Goal: Task Accomplishment & Management: Use online tool/utility

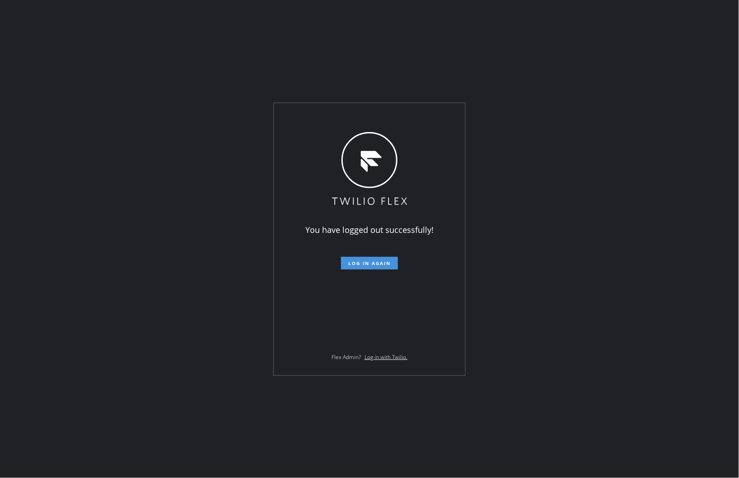
click at [368, 267] on button "Log in again" at bounding box center [369, 263] width 57 height 13
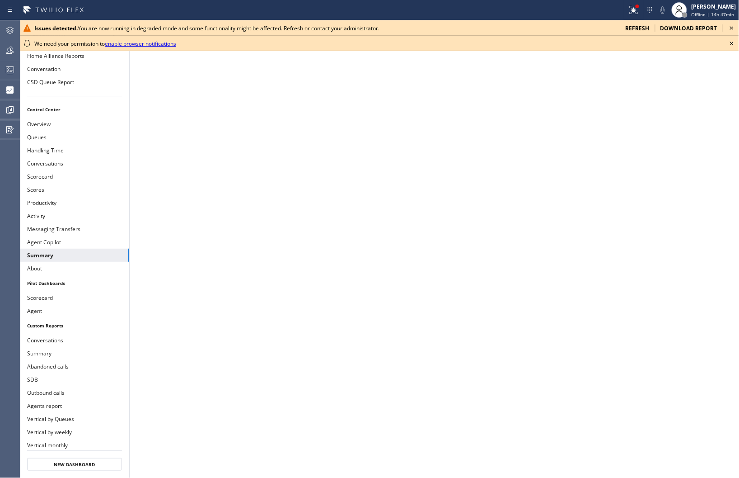
click at [732, 25] on icon at bounding box center [732, 28] width 11 height 11
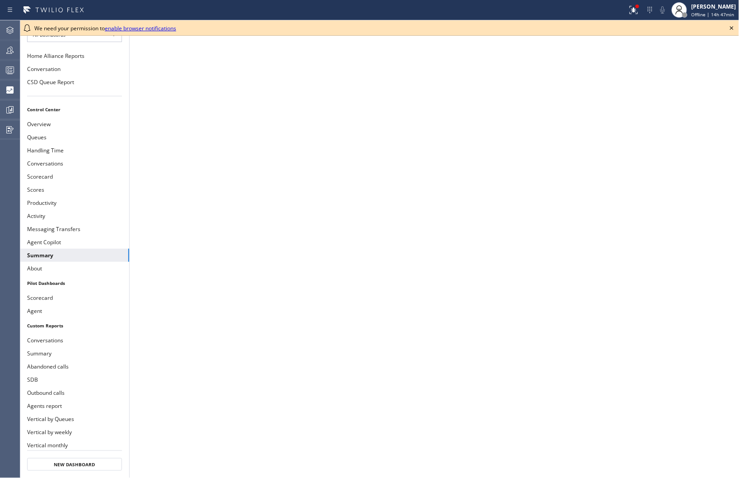
click at [732, 25] on icon at bounding box center [732, 28] width 11 height 11
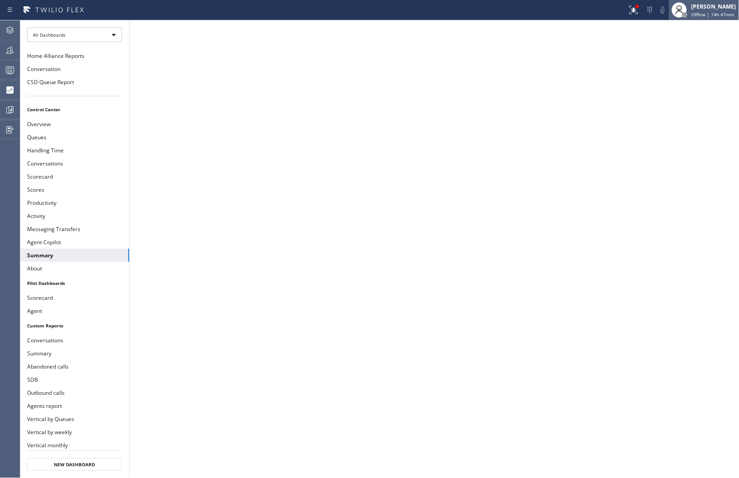
click at [713, 11] on span "Offline | 14h 47min" at bounding box center [713, 14] width 43 height 6
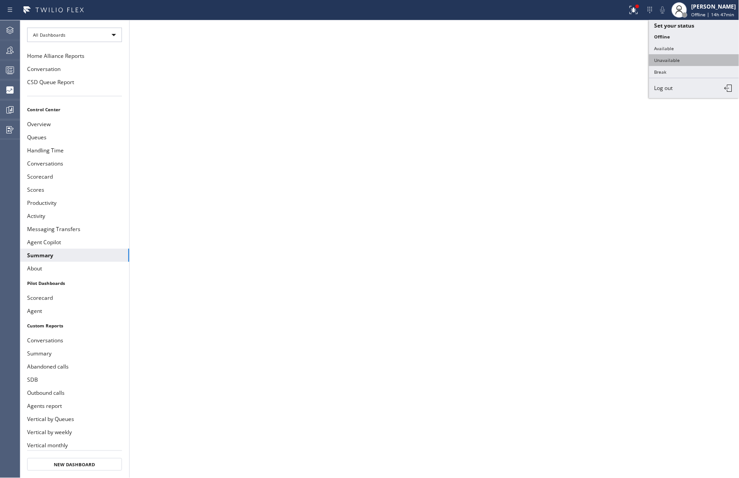
click at [671, 57] on button "Unavailable" at bounding box center [694, 60] width 90 height 12
